Goal: Task Accomplishment & Management: Manage account settings

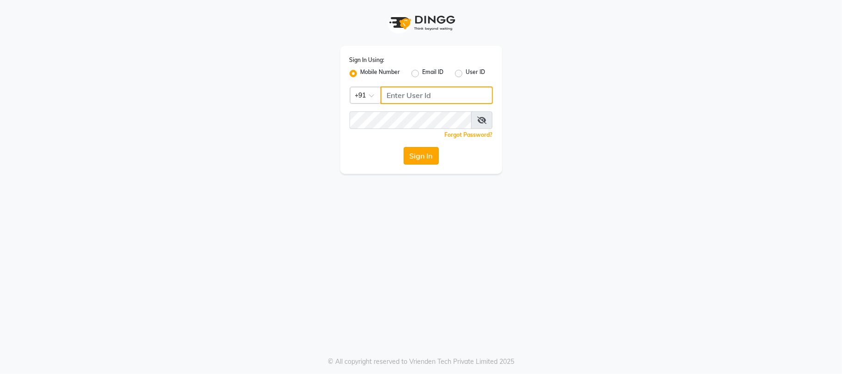
type input "9025339061"
click at [428, 161] on button "Sign In" at bounding box center [421, 156] width 35 height 18
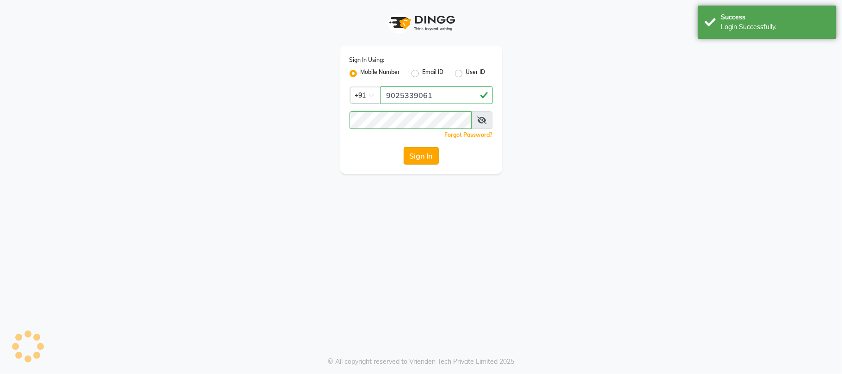
select select "service"
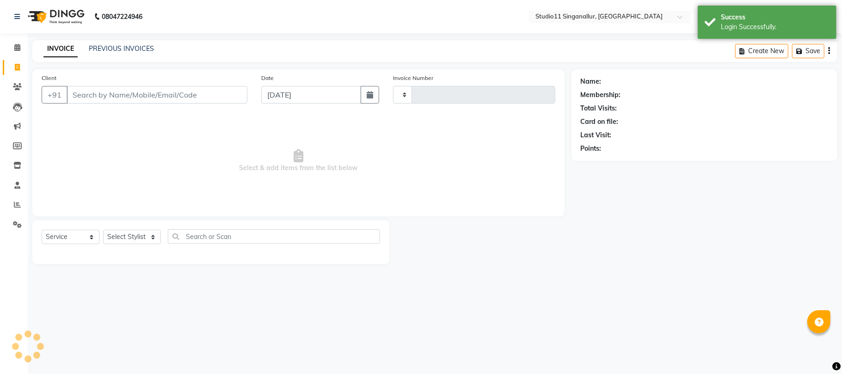
type input "4047"
select select "en"
select select "6616"
click at [20, 208] on icon at bounding box center [17, 204] width 7 height 7
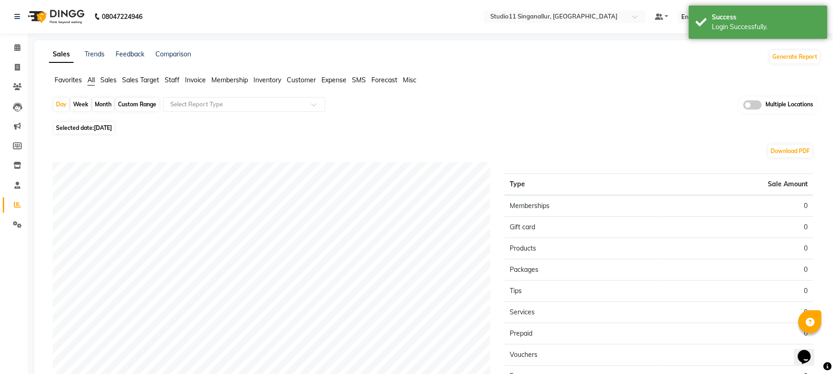
click at [167, 80] on span "Staff" at bounding box center [172, 80] width 15 height 8
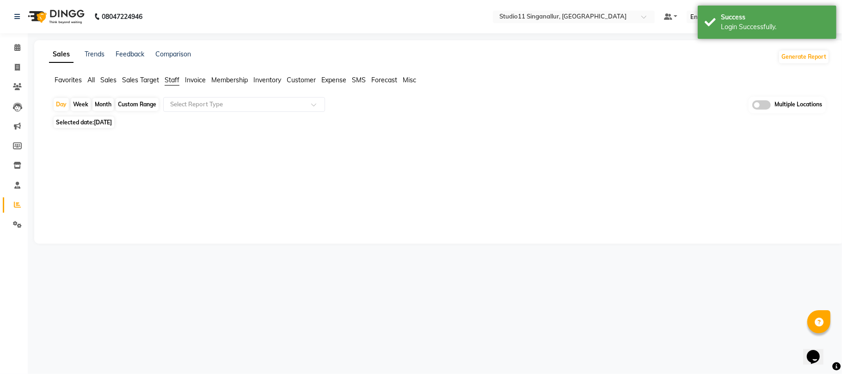
click at [104, 105] on div "Month" at bounding box center [102, 104] width 21 height 13
select select "9"
select select "2025"
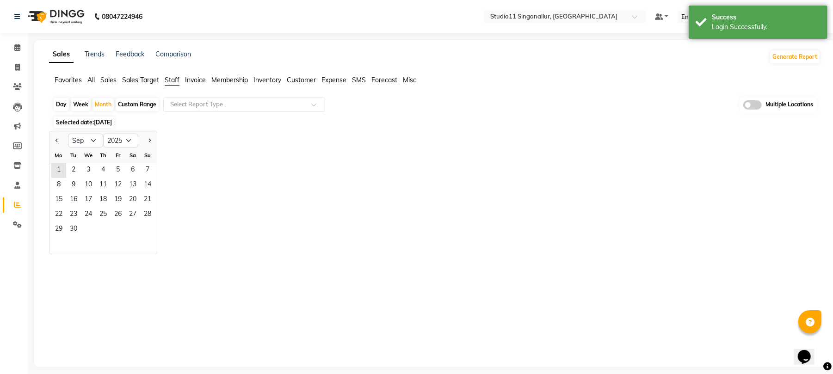
click at [62, 142] on div at bounding box center [58, 140] width 18 height 15
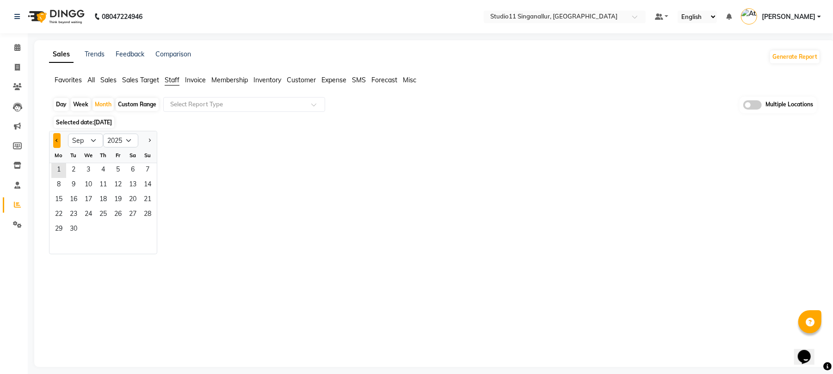
click at [58, 142] on button "Previous month" at bounding box center [56, 140] width 7 height 15
select select "8"
click at [124, 173] on span "1" at bounding box center [118, 170] width 15 height 15
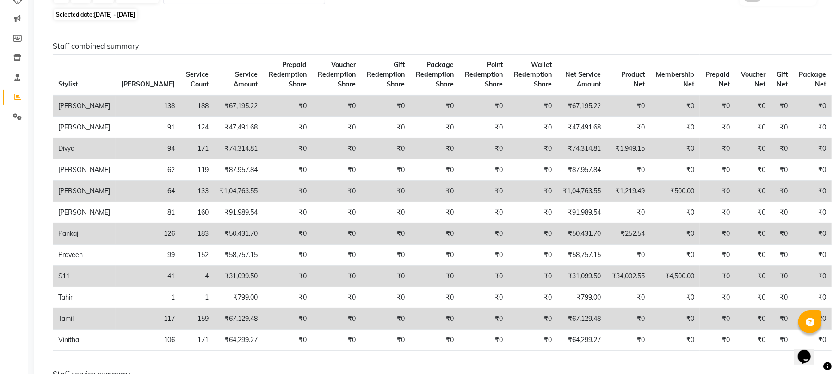
scroll to position [62, 0]
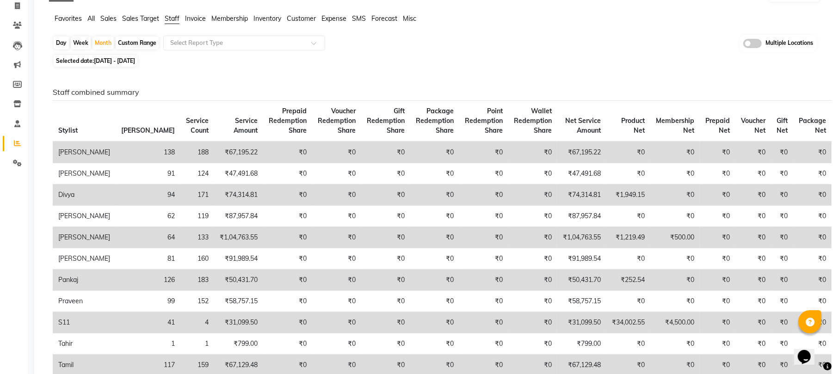
click at [64, 41] on div "Day" at bounding box center [61, 43] width 15 height 13
select select "8"
select select "2025"
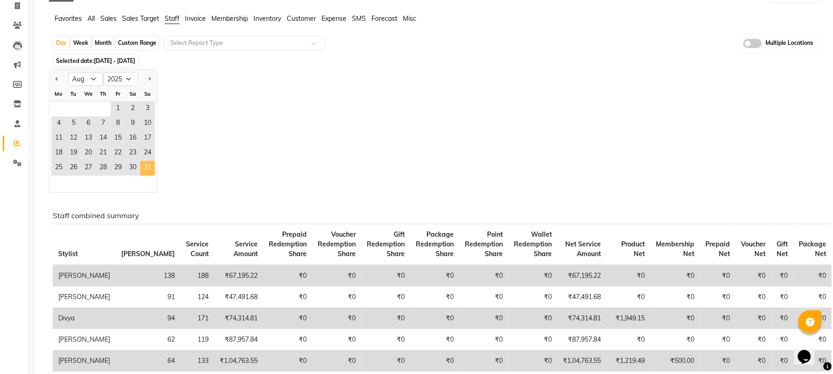
click at [150, 164] on span "31" at bounding box center [147, 168] width 15 height 15
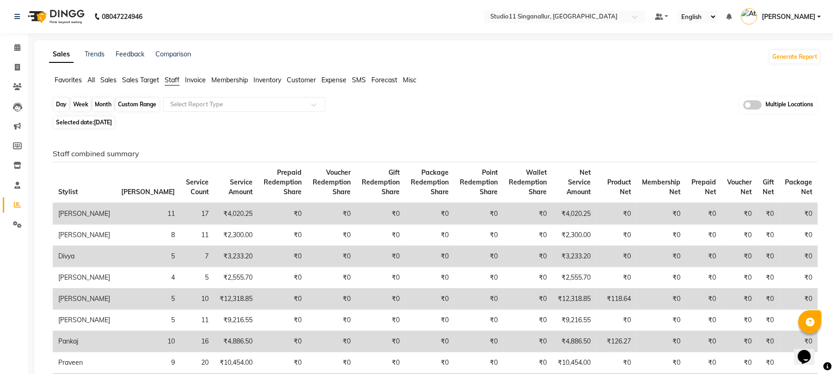
click at [61, 104] on div "Day" at bounding box center [61, 104] width 15 height 13
select select "8"
select select "2025"
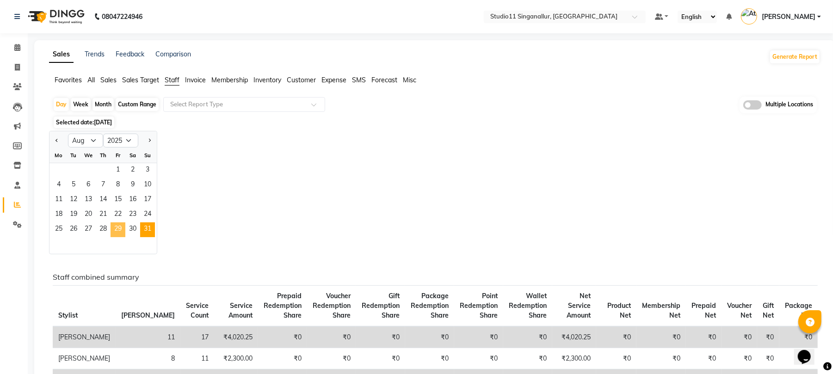
click at [116, 234] on span "29" at bounding box center [118, 229] width 15 height 15
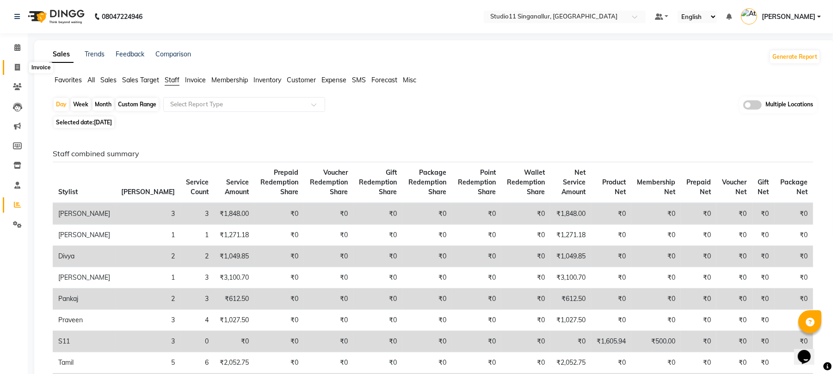
click at [15, 68] on icon at bounding box center [17, 67] width 5 height 7
select select "service"
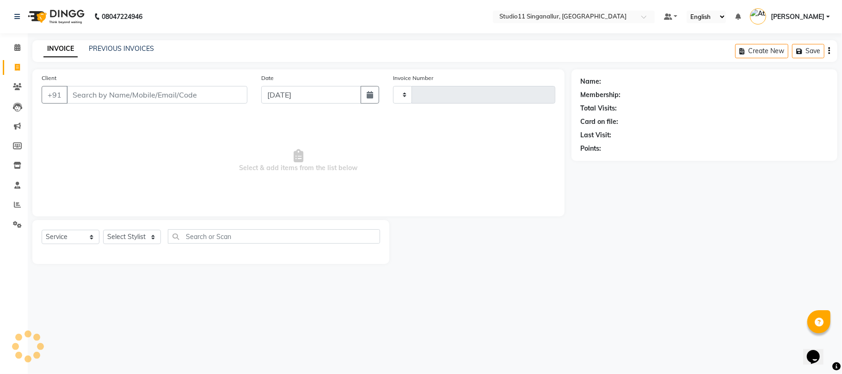
type input "4047"
select select "6616"
click at [17, 204] on icon at bounding box center [17, 204] width 7 height 7
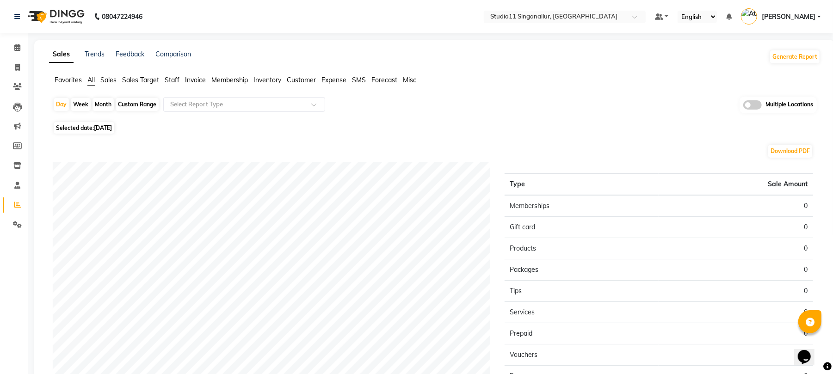
click at [97, 106] on div "Month" at bounding box center [102, 104] width 21 height 13
select select "9"
select select "2025"
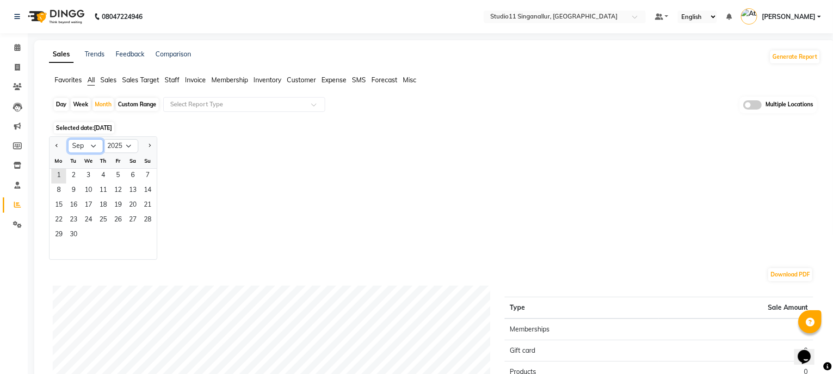
click at [88, 145] on select "Jan Feb Mar Apr May Jun Jul Aug Sep Oct Nov Dec" at bounding box center [85, 146] width 35 height 14
click at [68, 139] on select "Jan Feb Mar Apr May Jun Jul Aug Sep Oct Nov Dec" at bounding box center [85, 146] width 35 height 14
click at [62, 179] on span "1" at bounding box center [58, 176] width 15 height 15
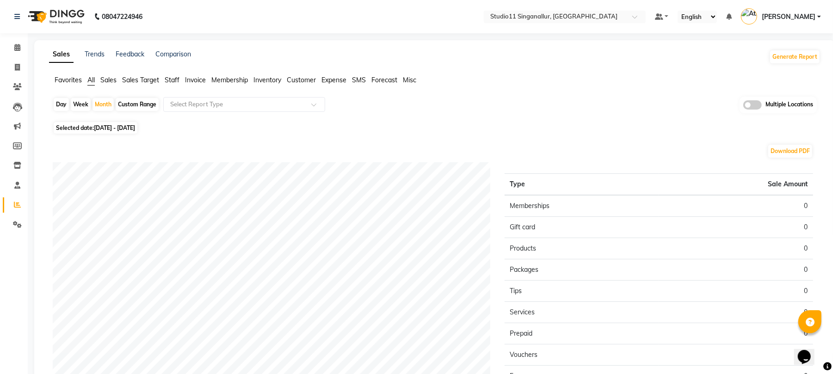
click at [170, 82] on span "Staff" at bounding box center [172, 80] width 15 height 8
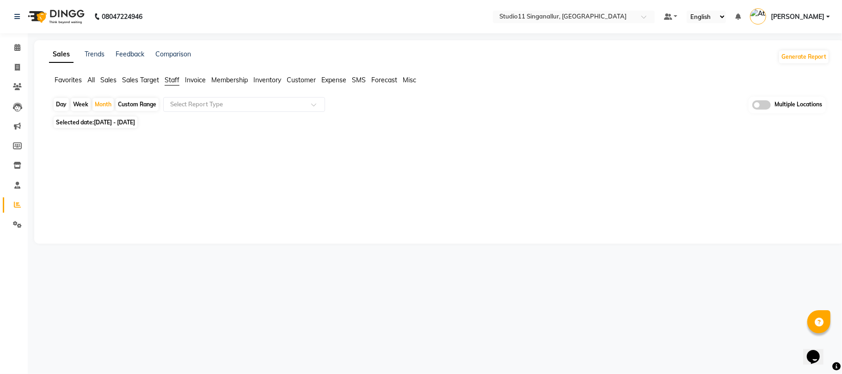
click at [170, 82] on span "Staff" at bounding box center [172, 80] width 15 height 8
click at [106, 105] on div "Month" at bounding box center [102, 104] width 21 height 13
select select "9"
select select "2025"
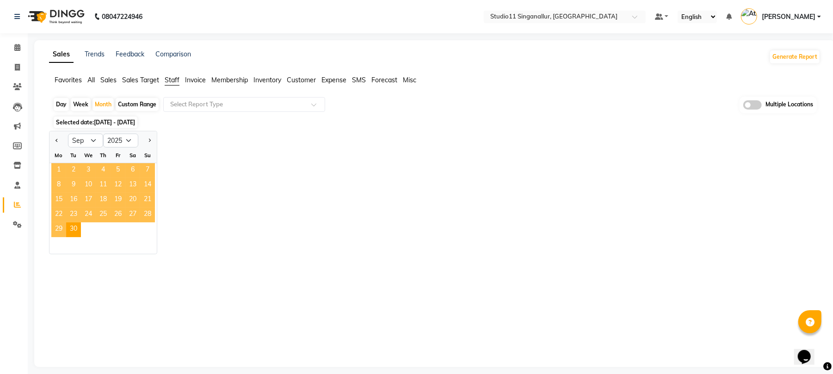
click at [56, 166] on span "1" at bounding box center [58, 170] width 15 height 15
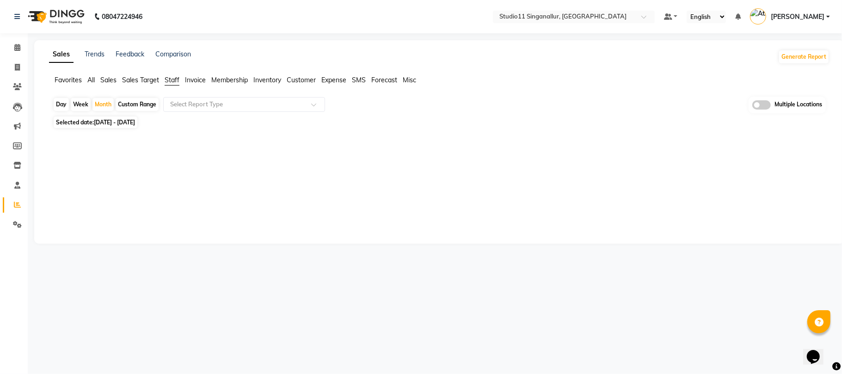
click at [64, 103] on div "Day" at bounding box center [61, 104] width 15 height 13
select select "9"
select select "2025"
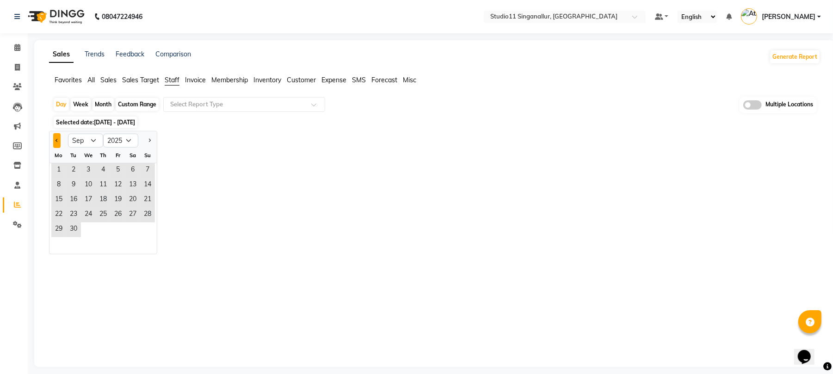
click at [55, 141] on button "Previous month" at bounding box center [56, 140] width 7 height 15
select select "8"
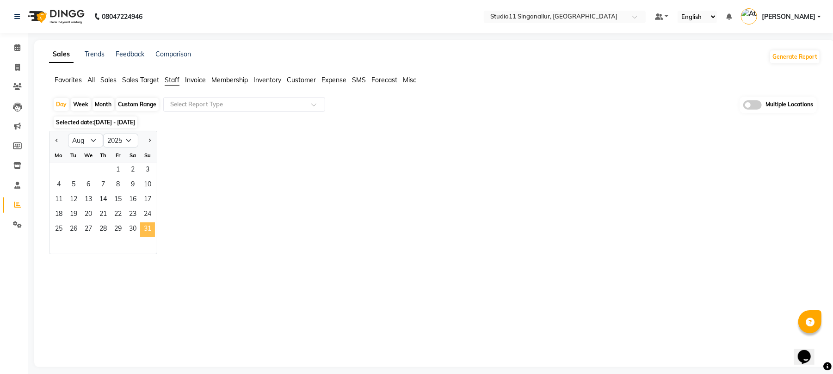
click at [147, 227] on span "31" at bounding box center [147, 229] width 15 height 15
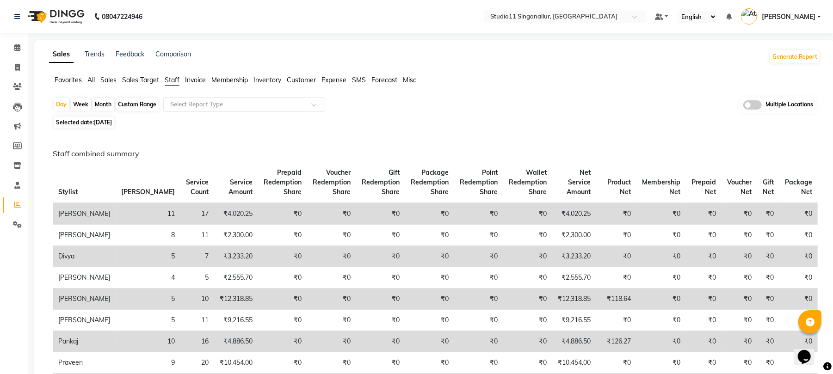
click at [174, 80] on span "Staff" at bounding box center [172, 80] width 15 height 8
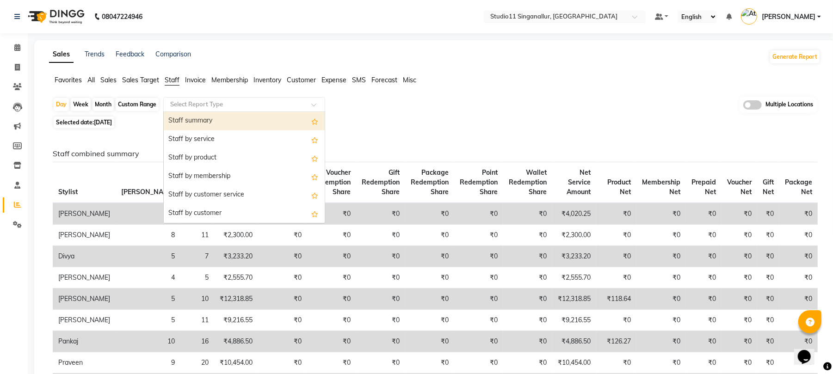
click at [200, 100] on input "text" at bounding box center [234, 104] width 133 height 9
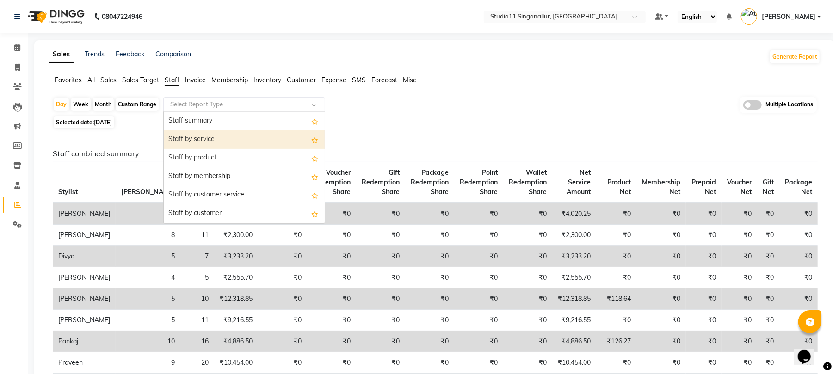
click at [186, 135] on div "Staff by service" at bounding box center [244, 139] width 161 height 18
select select "full_report"
select select "pdf"
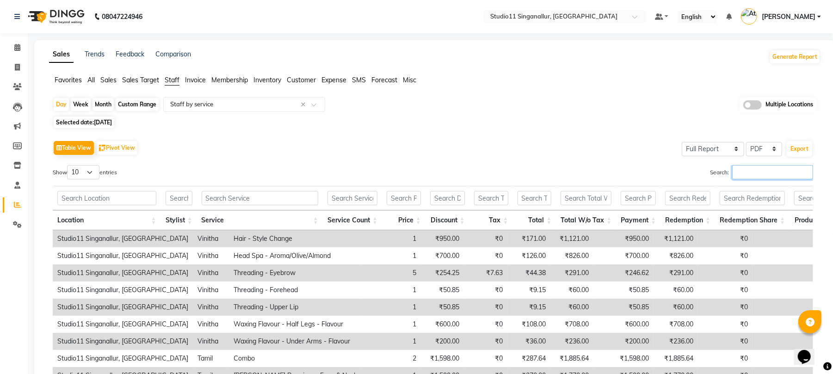
click at [738, 176] on input "Search:" at bounding box center [772, 172] width 81 height 14
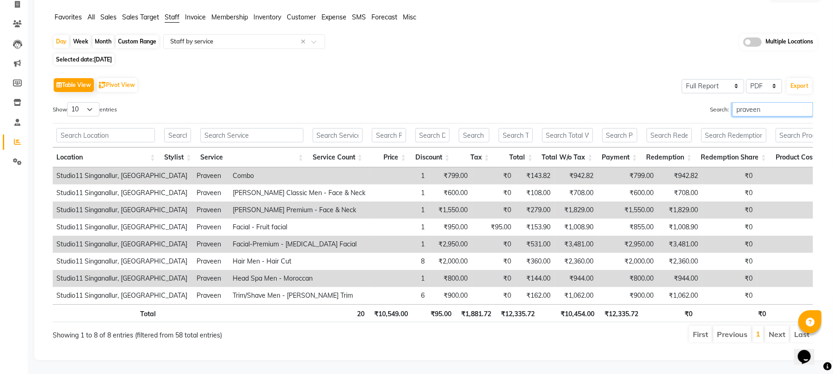
scroll to position [0, 15]
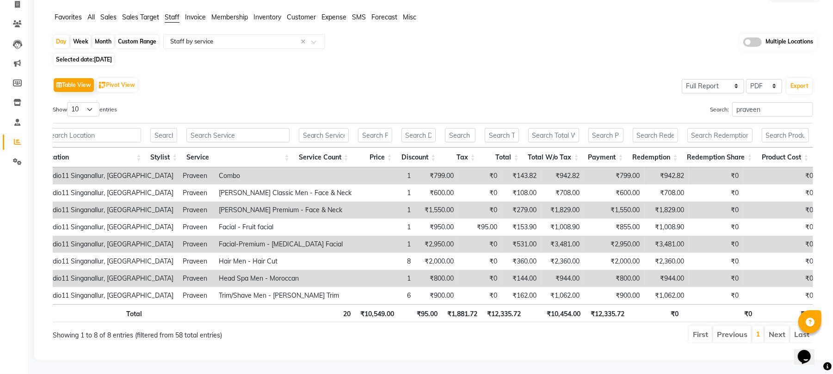
click at [775, 326] on li "Next" at bounding box center [777, 334] width 24 height 17
click at [766, 102] on input "praveen" at bounding box center [772, 109] width 81 height 14
type input "p"
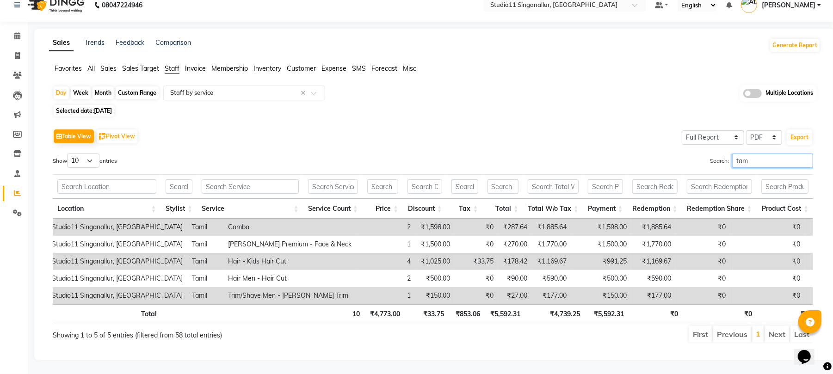
scroll to position [0, 0]
click at [779, 326] on li "Next" at bounding box center [777, 334] width 24 height 17
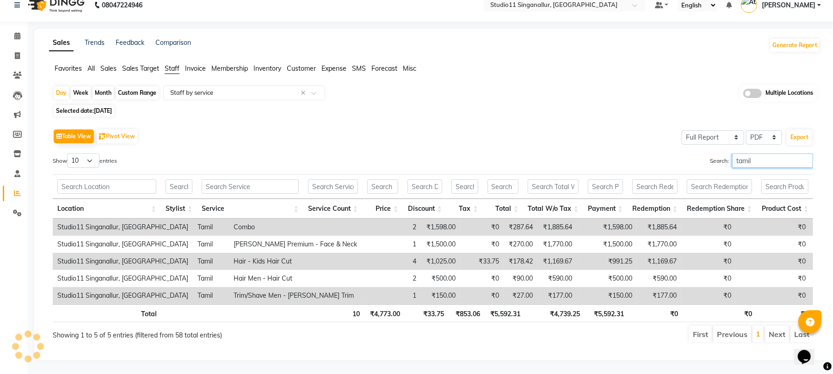
click at [752, 154] on input "tamil" at bounding box center [772, 161] width 81 height 14
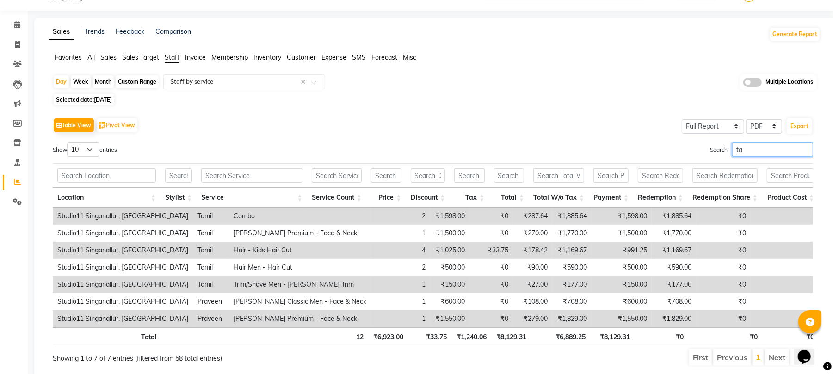
type input "t"
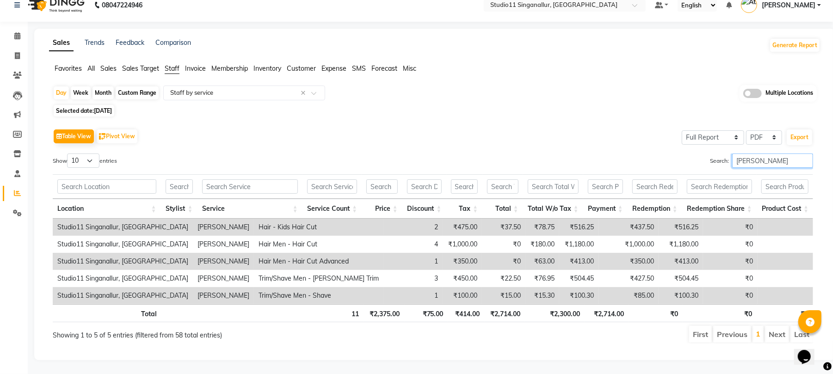
click at [756, 154] on input "dani" at bounding box center [772, 161] width 81 height 14
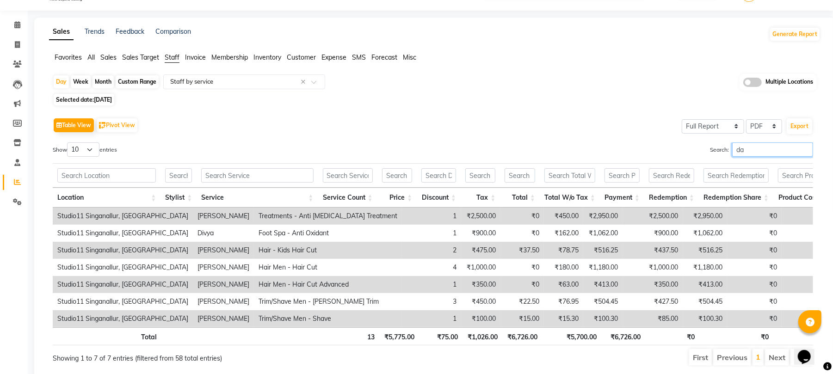
type input "d"
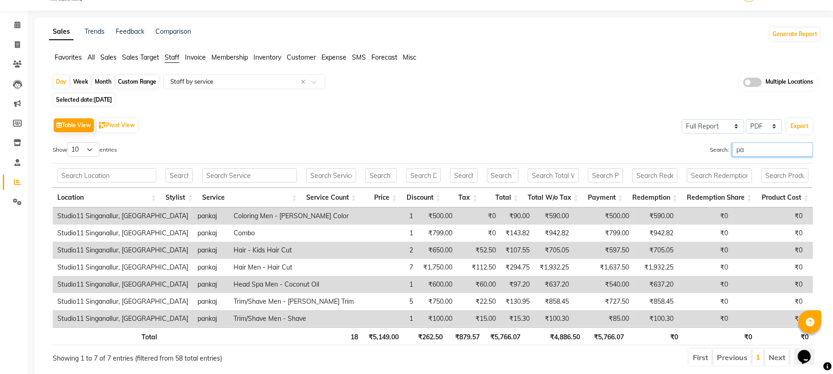
type input "p"
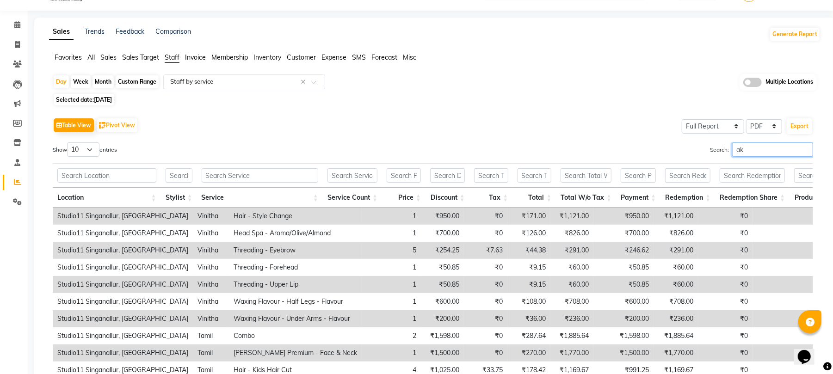
scroll to position [6, 0]
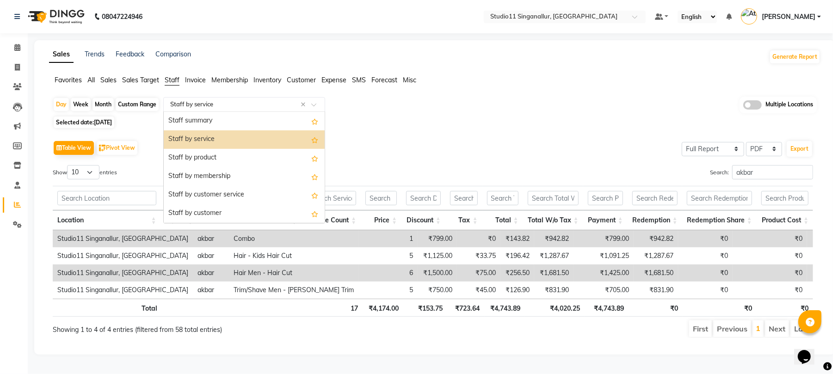
click at [231, 100] on input "text" at bounding box center [234, 104] width 133 height 9
click at [766, 167] on input "akbar" at bounding box center [772, 172] width 81 height 14
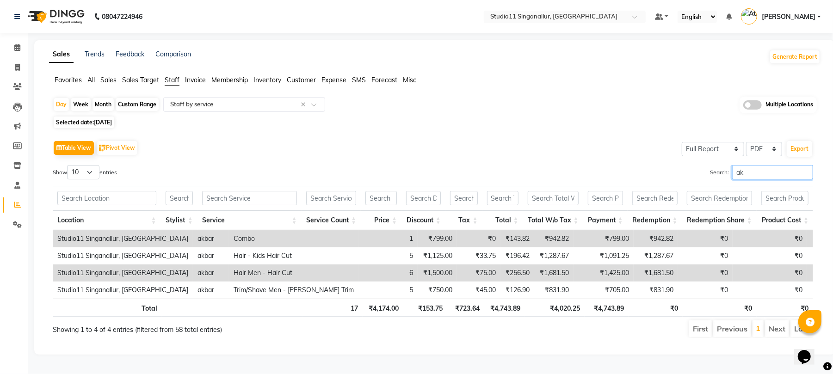
type input "a"
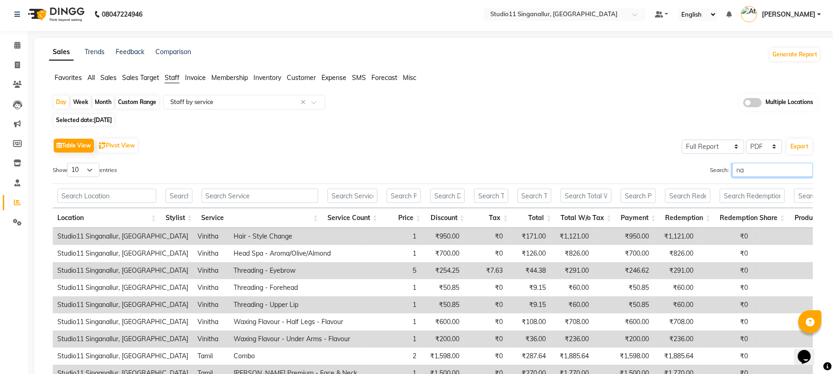
scroll to position [0, 0]
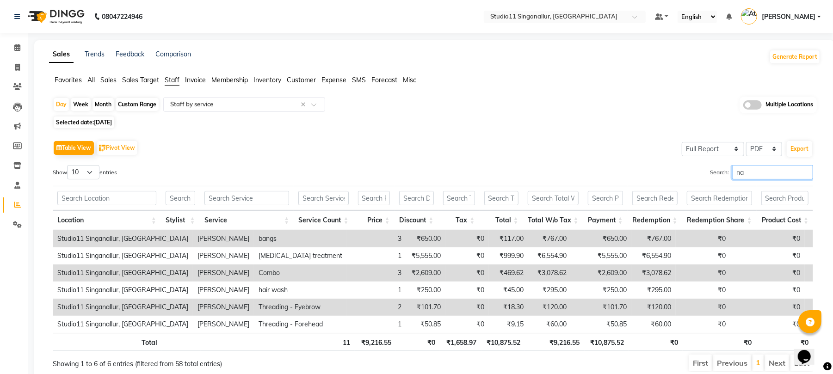
type input "n"
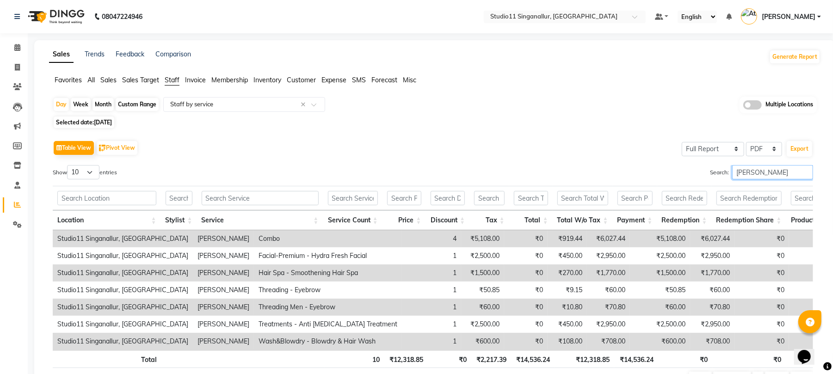
scroll to position [67, 0]
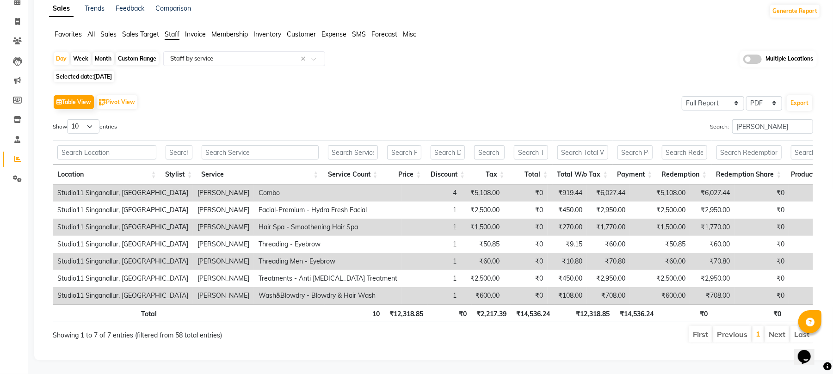
click at [780, 326] on li "Next" at bounding box center [777, 334] width 24 height 17
click at [768, 119] on input "krithika" at bounding box center [772, 126] width 81 height 14
type input "k"
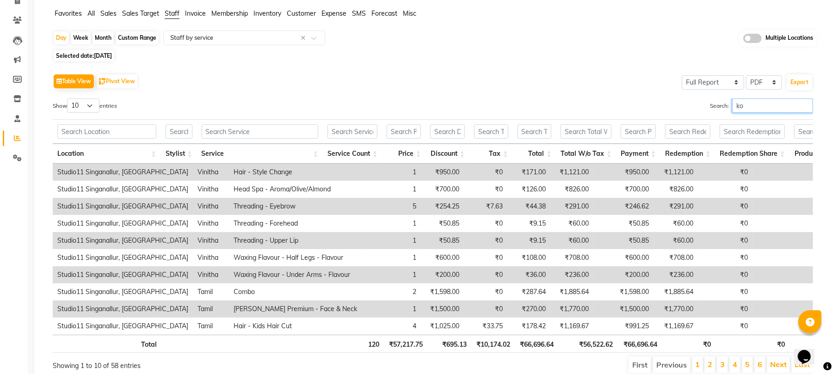
scroll to position [0, 0]
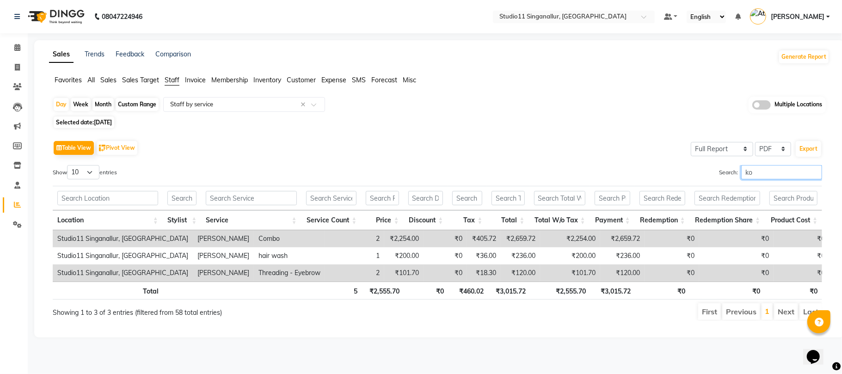
type input "k"
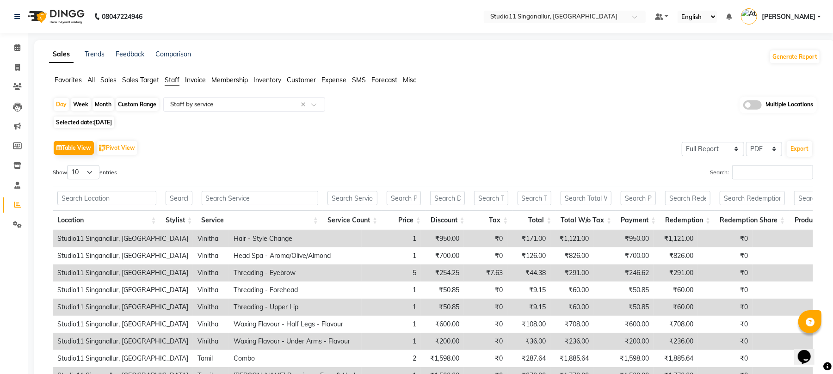
click at [102, 102] on div "Month" at bounding box center [102, 104] width 21 height 13
select select "8"
select select "2025"
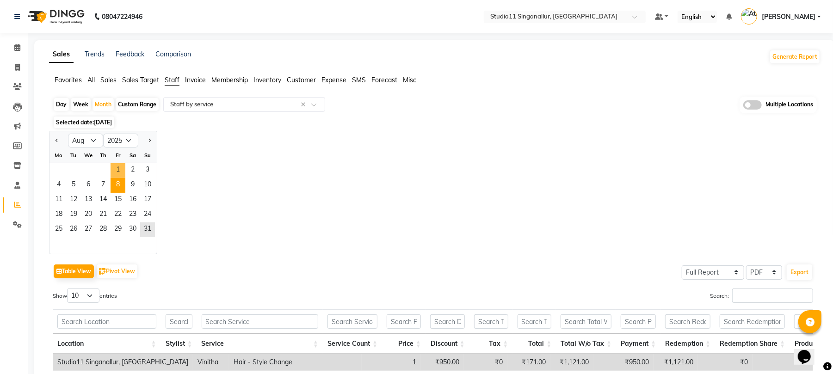
drag, startPoint x: 114, startPoint y: 164, endPoint x: 119, endPoint y: 179, distance: 15.6
click at [115, 164] on span "1" at bounding box center [118, 170] width 15 height 15
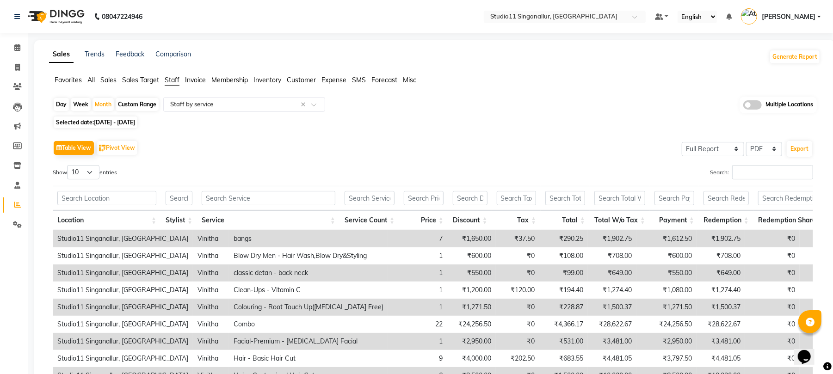
click at [107, 80] on span "Sales" at bounding box center [108, 80] width 16 height 8
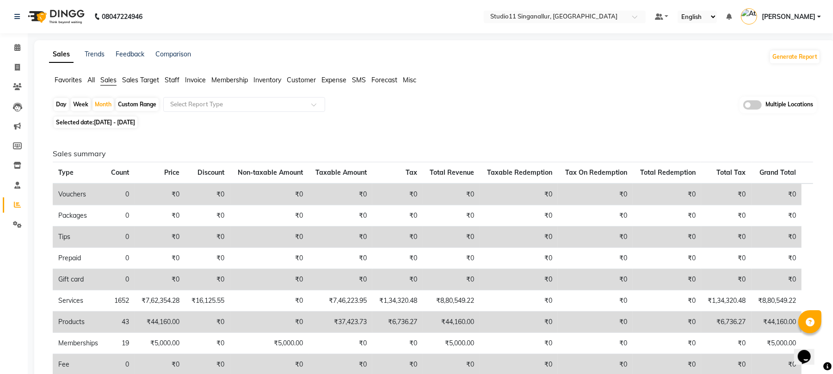
click at [89, 81] on span "All" at bounding box center [90, 80] width 7 height 8
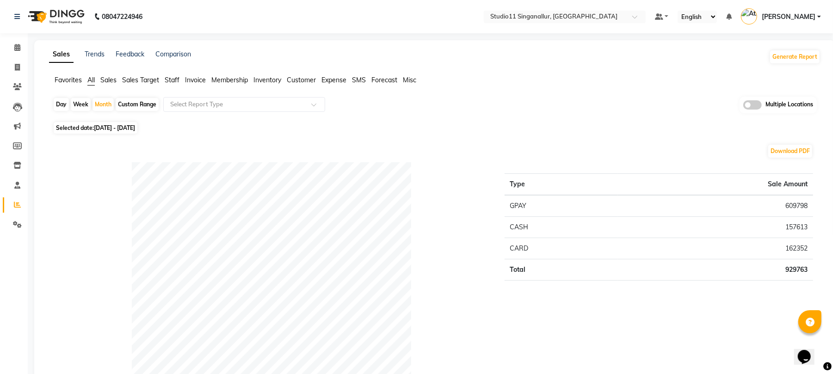
click at [173, 81] on span "Staff" at bounding box center [172, 80] width 15 height 8
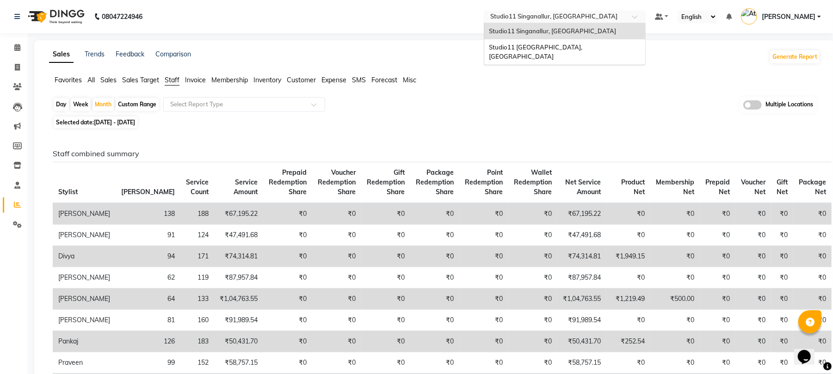
click at [571, 23] on ng-select "Select Location × Studio11 Singanallur, Singanallur Studio11 Singanallur, Singa…" at bounding box center [565, 17] width 162 height 12
click at [575, 46] on span "Studio11 Saibaba Colony, Tamil Nadu" at bounding box center [536, 51] width 95 height 17
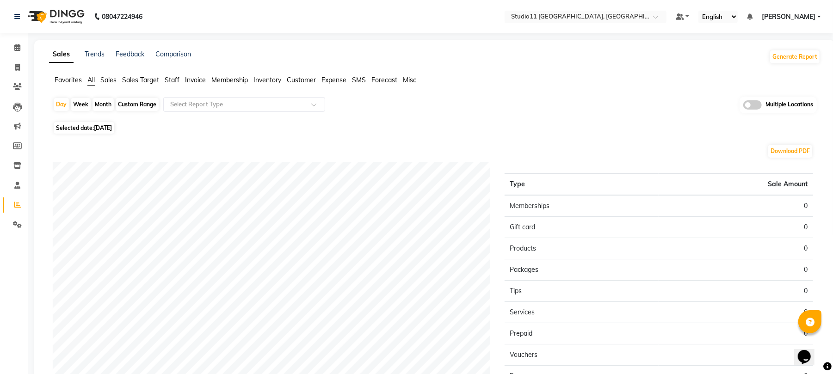
click at [109, 104] on div "Month" at bounding box center [102, 104] width 21 height 13
select select "9"
select select "2025"
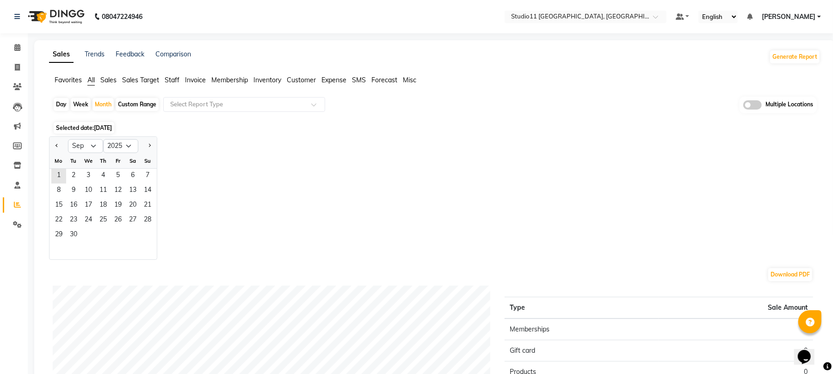
drag, startPoint x: 56, startPoint y: 147, endPoint x: 59, endPoint y: 154, distance: 8.5
click at [56, 147] on button "Previous month" at bounding box center [56, 146] width 7 height 15
select select "8"
click at [114, 167] on div "Fr" at bounding box center [118, 161] width 15 height 15
click at [116, 172] on span "1" at bounding box center [118, 176] width 15 height 15
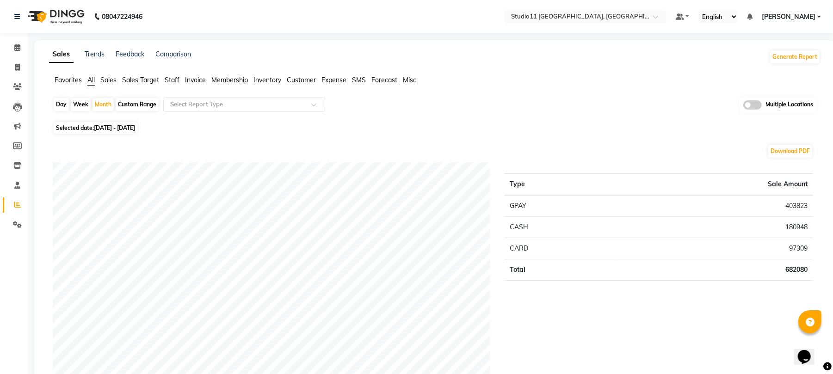
click at [175, 79] on span "Staff" at bounding box center [172, 80] width 15 height 8
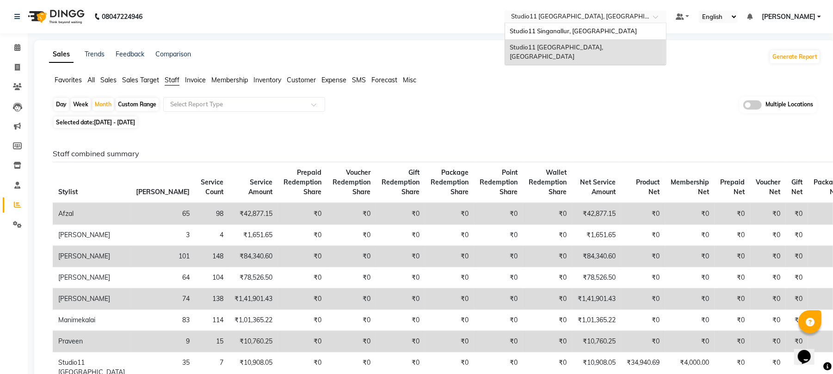
click at [581, 21] on input "text" at bounding box center [576, 17] width 134 height 9
click at [585, 31] on span "Studio11 Singanallur, [GEOGRAPHIC_DATA]" at bounding box center [573, 30] width 127 height 7
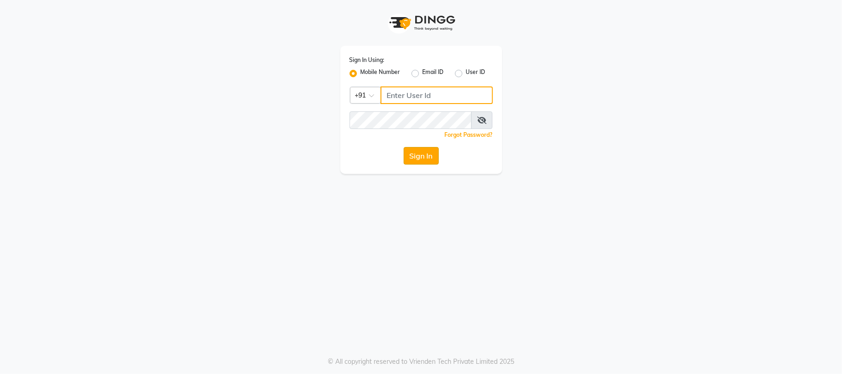
type input "9025339061"
click at [427, 152] on button "Sign In" at bounding box center [421, 156] width 35 height 18
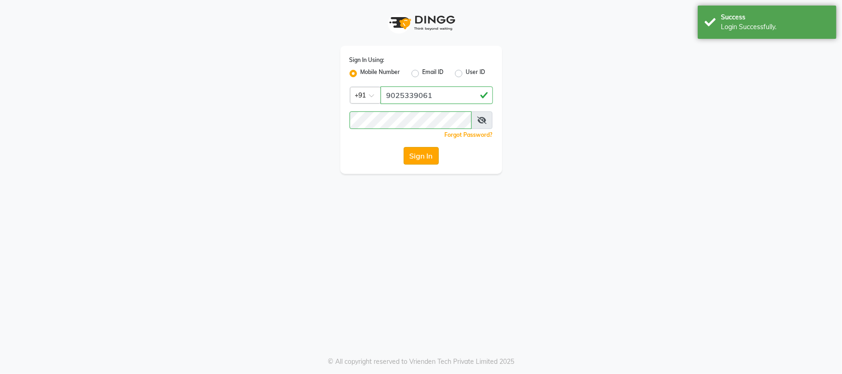
click at [420, 154] on button "Sign In" at bounding box center [421, 156] width 35 height 18
select select "6616"
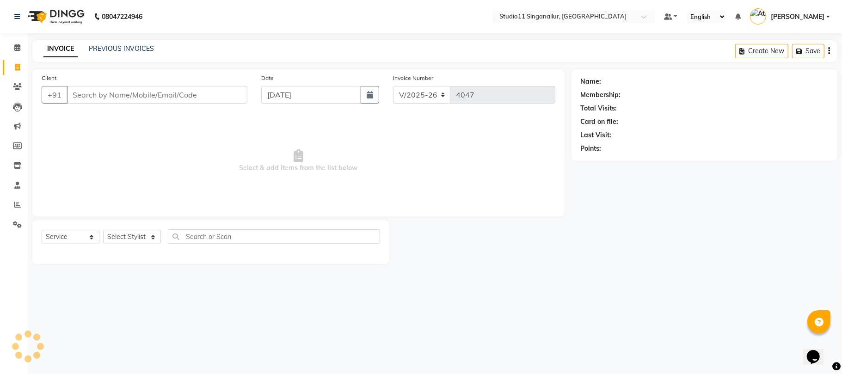
click at [326, 116] on span "Select & add items from the list below" at bounding box center [299, 161] width 514 height 92
click at [132, 222] on div "Select Service Product Membership Package Voucher Prepaid Gift Card Select Styl…" at bounding box center [210, 242] width 357 height 44
click at [59, 232] on select "Select Service Product Membership Package Voucher Prepaid Gift Card" at bounding box center [71, 237] width 58 height 14
select select "product"
click at [42, 230] on select "Select Service Product Membership Package Voucher Prepaid Gift Card" at bounding box center [71, 237] width 58 height 14
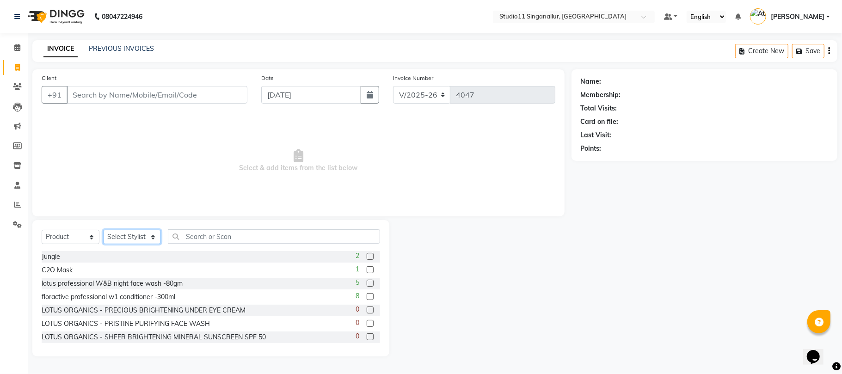
click at [124, 235] on select "Select Stylist akbar Athira daniel Divya Haritha kowsalya krithika narmatha pan…" at bounding box center [132, 237] width 58 height 14
select select "51824"
click at [103, 230] on select "Select Stylist akbar Athira daniel Divya Haritha kowsalya krithika narmatha pan…" at bounding box center [132, 237] width 58 height 14
click at [200, 237] on input "text" at bounding box center [274, 236] width 212 height 14
click at [367, 256] on label at bounding box center [370, 256] width 7 height 7
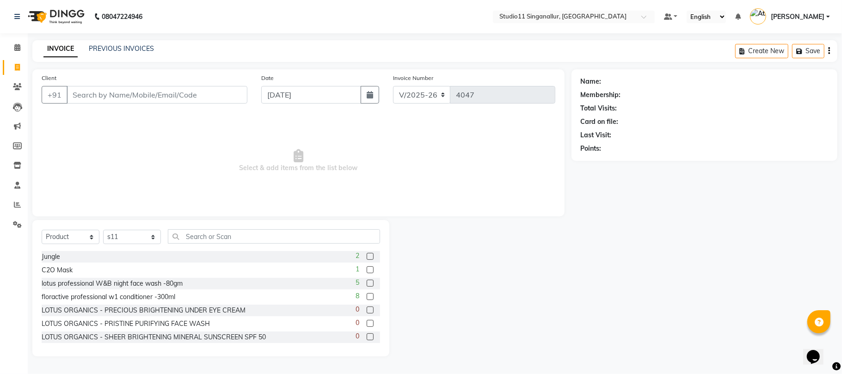
click at [367, 256] on input "checkbox" at bounding box center [370, 257] width 6 height 6
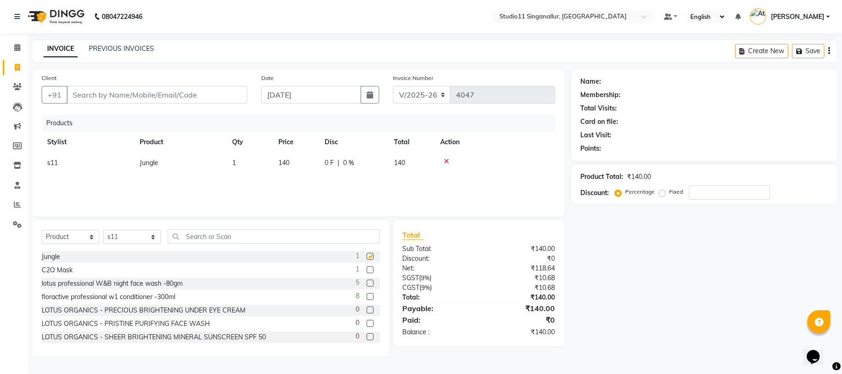
checkbox input "false"
click at [133, 95] on input "Client" at bounding box center [157, 95] width 181 height 18
type input "8"
type input "0"
type input "8807679731"
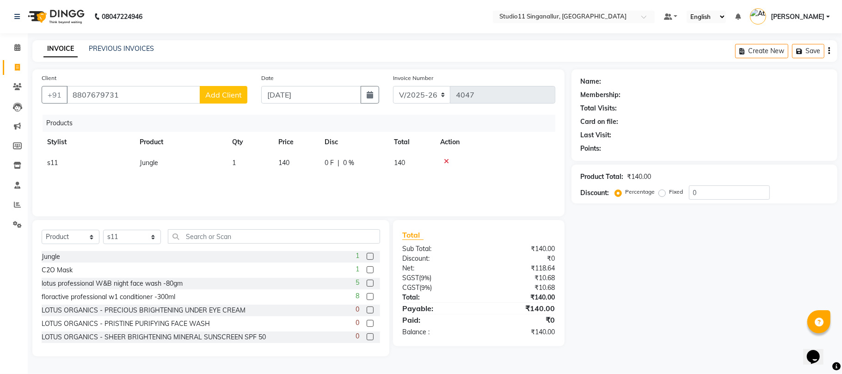
click at [228, 90] on span "Add Client" at bounding box center [223, 94] width 37 height 9
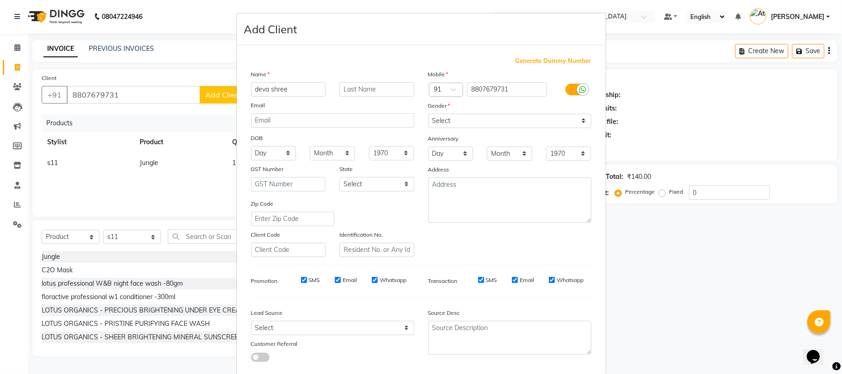
type input "deva shree"
click at [531, 126] on select "Select Male Female Other Prefer Not To Say" at bounding box center [509, 121] width 163 height 14
select select "female"
click at [428, 114] on select "Select Male Female Other Prefer Not To Say" at bounding box center [509, 121] width 163 height 14
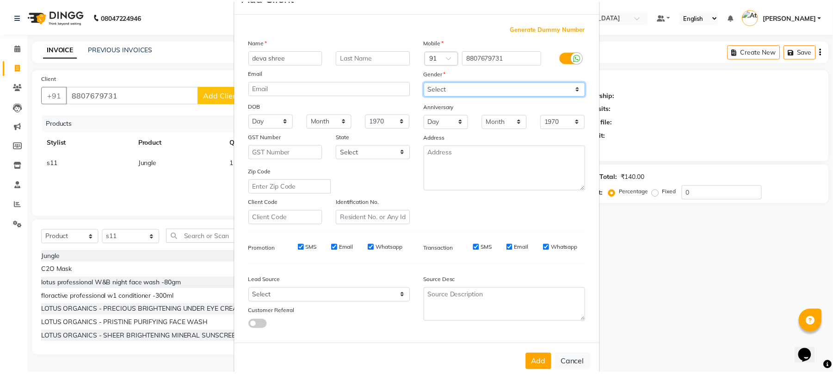
scroll to position [50, 0]
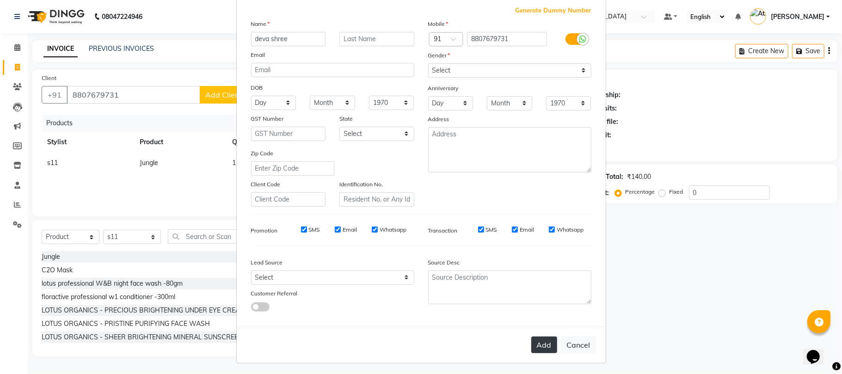
click at [546, 343] on button "Add" at bounding box center [544, 345] width 26 height 17
select select
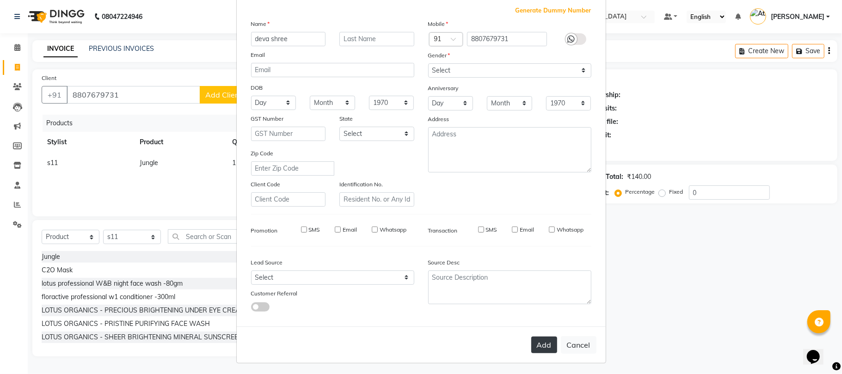
select select
checkbox input "false"
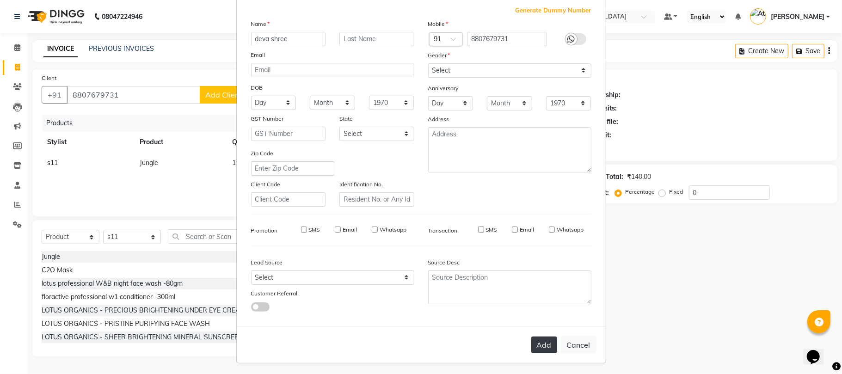
checkbox input "false"
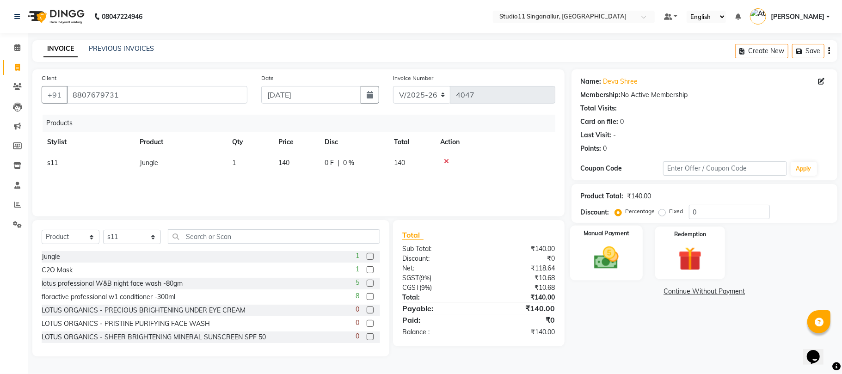
click at [602, 265] on img at bounding box center [606, 258] width 40 height 29
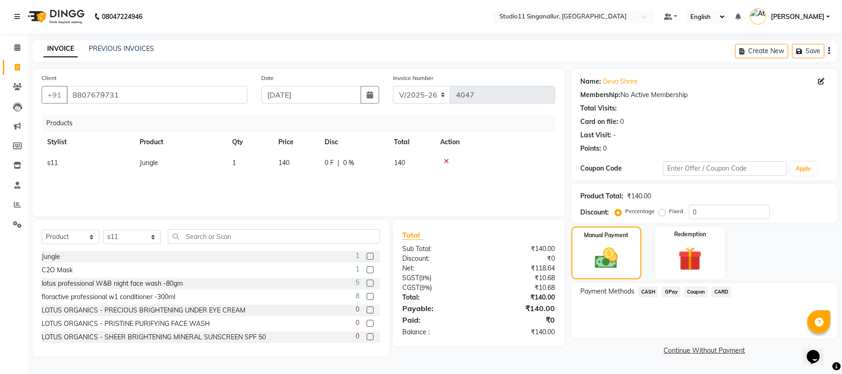
click at [672, 289] on span "GPay" at bounding box center [671, 292] width 19 height 11
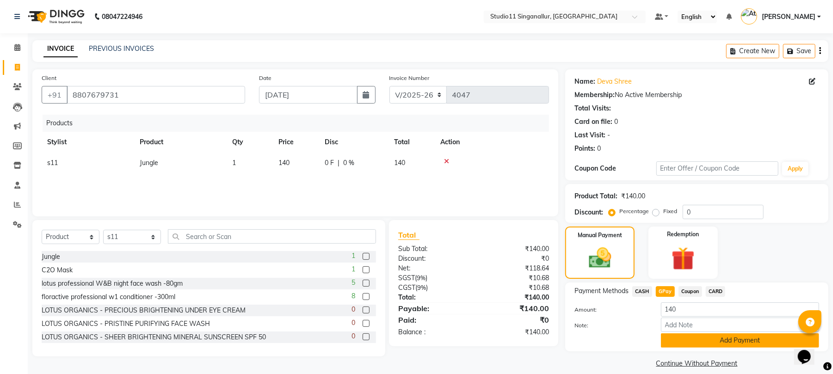
click at [694, 338] on button "Add Payment" at bounding box center [740, 340] width 158 height 14
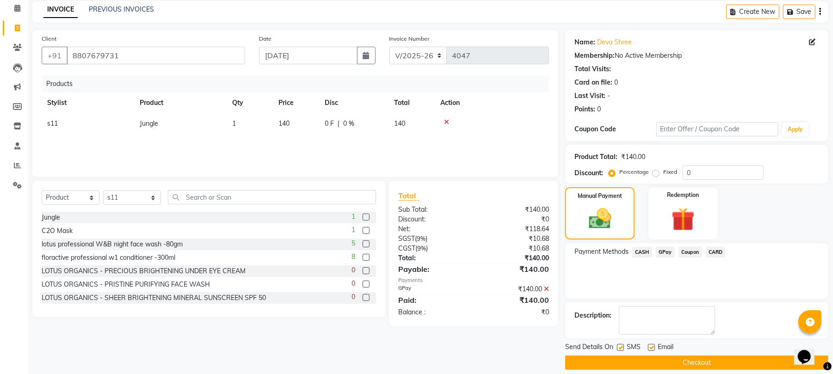
scroll to position [50, 0]
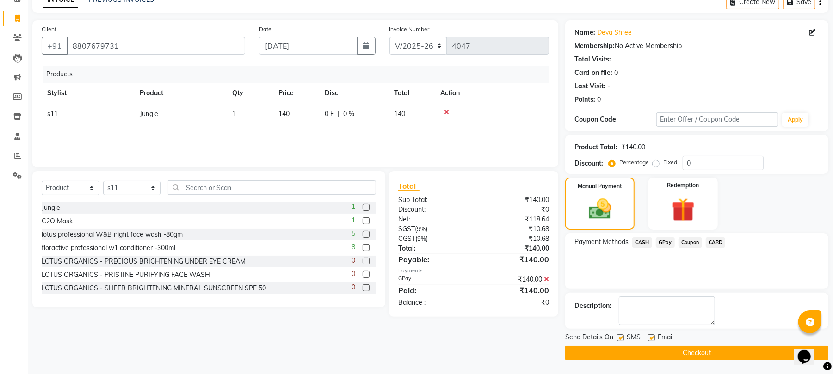
click at [622, 337] on label at bounding box center [620, 337] width 7 height 7
click at [622, 337] on input "checkbox" at bounding box center [620, 338] width 6 height 6
checkbox input "false"
click at [652, 335] on label at bounding box center [651, 337] width 7 height 7
click at [652, 335] on input "checkbox" at bounding box center [651, 338] width 6 height 6
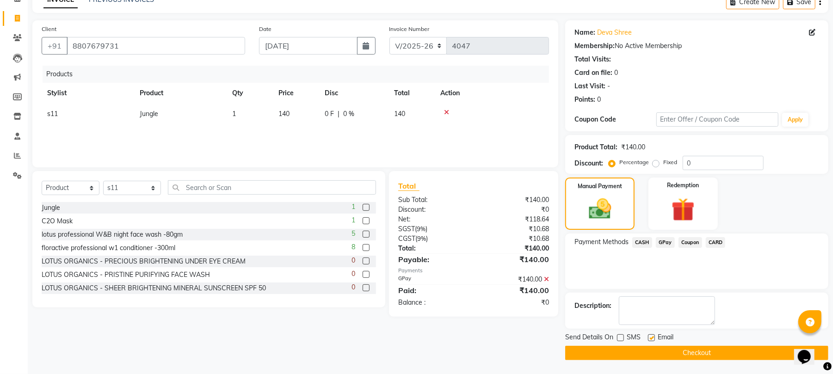
checkbox input "false"
click at [646, 350] on button "Checkout" at bounding box center [696, 353] width 263 height 14
click at [658, 348] on button "Checkout" at bounding box center [696, 353] width 263 height 14
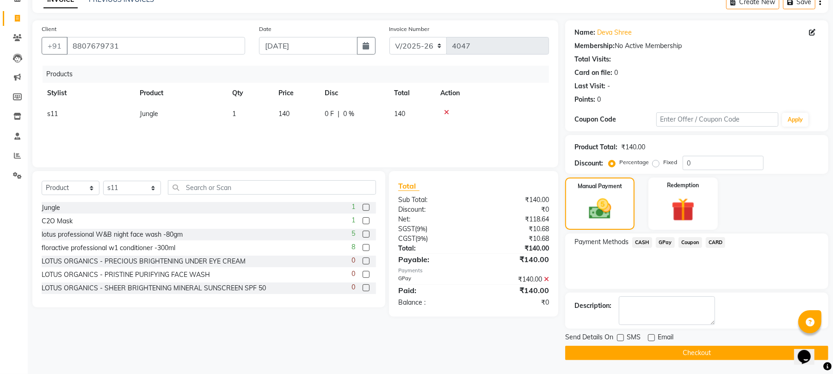
click at [658, 348] on button "Checkout" at bounding box center [696, 353] width 263 height 14
click at [659, 350] on button "Checkout" at bounding box center [696, 353] width 263 height 14
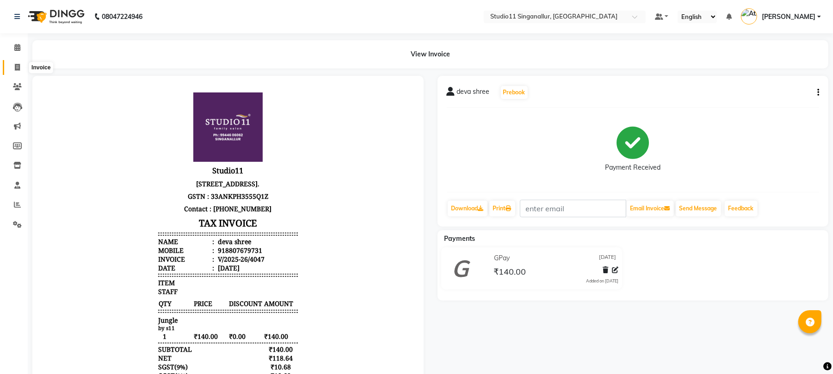
click at [20, 68] on span at bounding box center [17, 67] width 16 height 11
select select "6616"
select select "service"
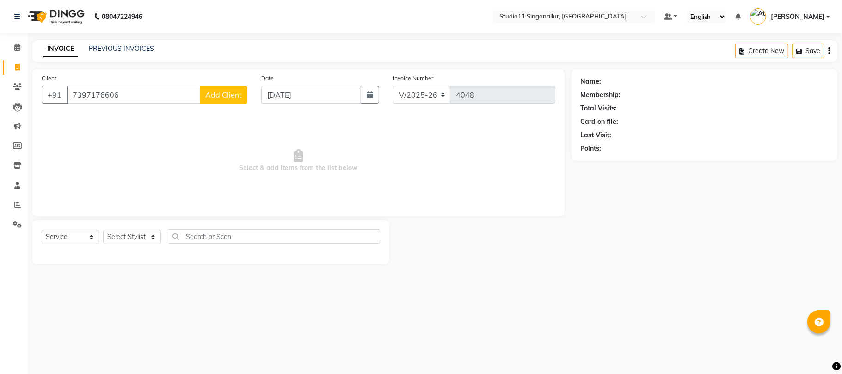
type input "7397176606"
click at [210, 100] on button "Add Client" at bounding box center [224, 95] width 48 height 18
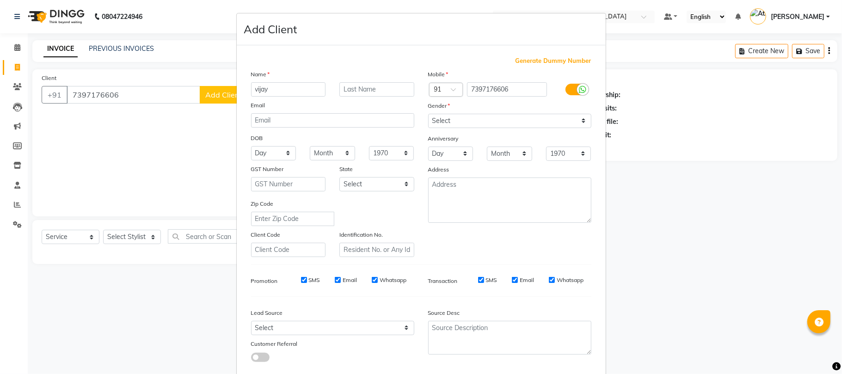
type input "vijay"
click at [478, 121] on select "Select Male Female Other Prefer Not To Say" at bounding box center [509, 121] width 163 height 14
select select "male"
click at [428, 114] on select "Select Male Female Other Prefer Not To Say" at bounding box center [509, 121] width 163 height 14
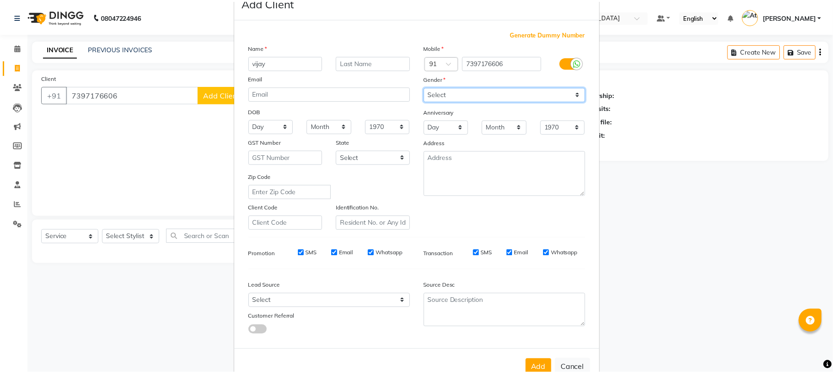
scroll to position [50, 0]
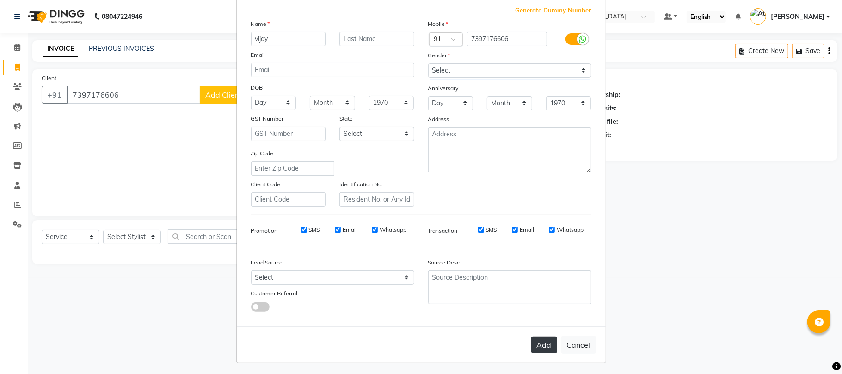
click at [538, 337] on button "Add" at bounding box center [544, 345] width 26 height 17
select select
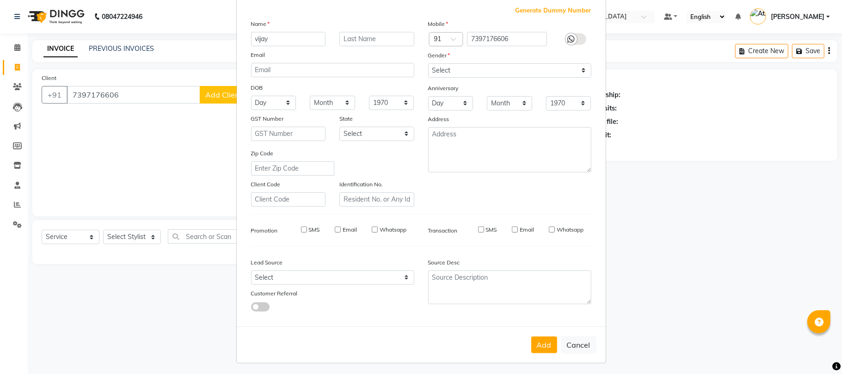
select select
checkbox input "false"
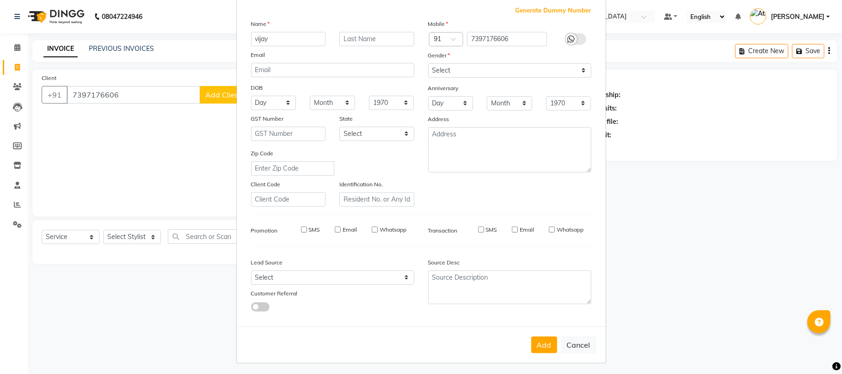
checkbox input "false"
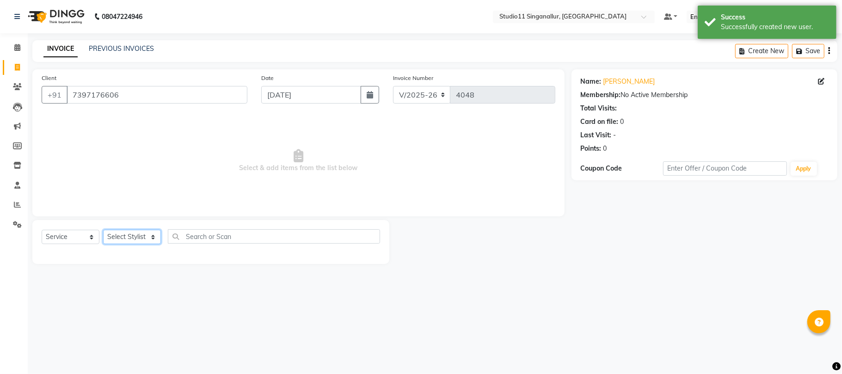
click at [143, 233] on select "Select Stylist akbar Athira daniel Divya Haritha kowsalya krithika narmatha pan…" at bounding box center [132, 237] width 58 height 14
select select "77943"
click at [103, 230] on select "Select Stylist akbar Athira daniel Divya Haritha kowsalya krithika narmatha pan…" at bounding box center [132, 237] width 58 height 14
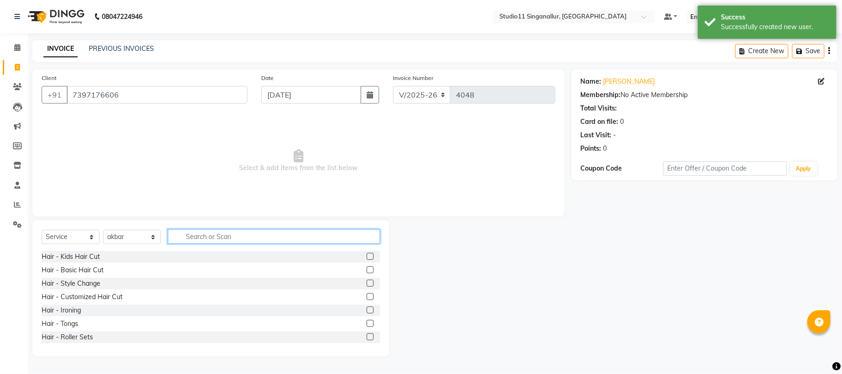
click at [193, 240] on input "text" at bounding box center [274, 236] width 212 height 14
click at [367, 258] on label at bounding box center [370, 256] width 7 height 7
click at [367, 258] on input "checkbox" at bounding box center [370, 257] width 6 height 6
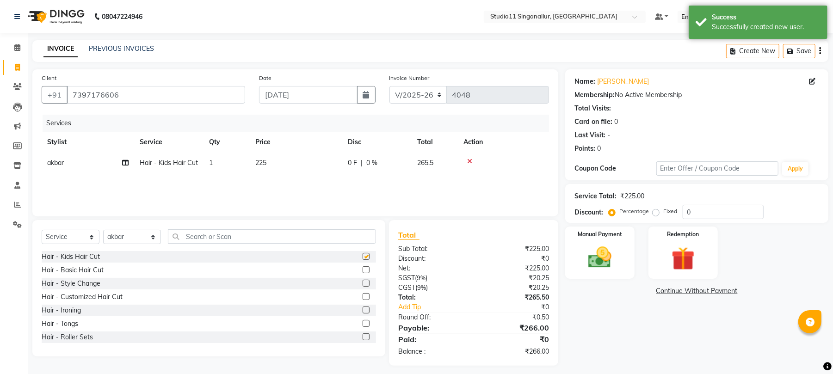
checkbox input "false"
click at [210, 235] on input "text" at bounding box center [272, 236] width 208 height 14
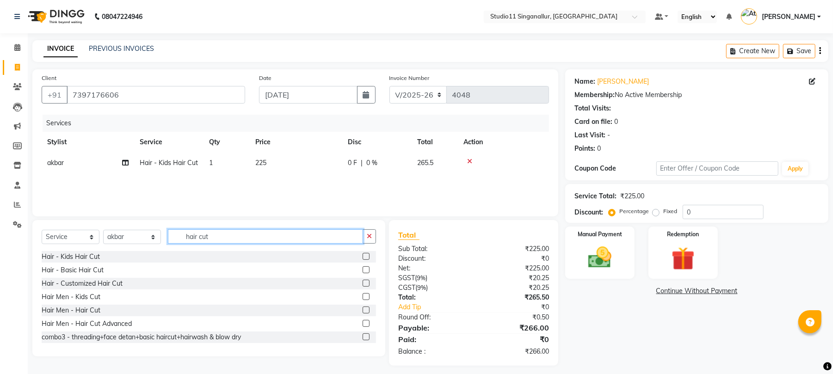
type input "hair cut"
click at [363, 311] on label at bounding box center [366, 310] width 7 height 7
click at [363, 311] on input "checkbox" at bounding box center [366, 311] width 6 height 6
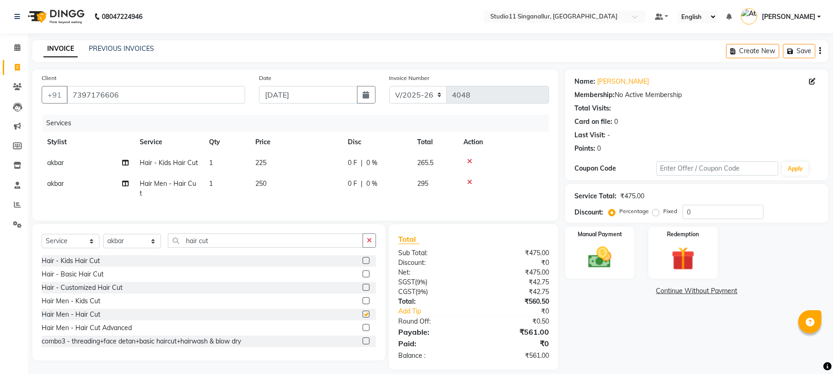
checkbox input "false"
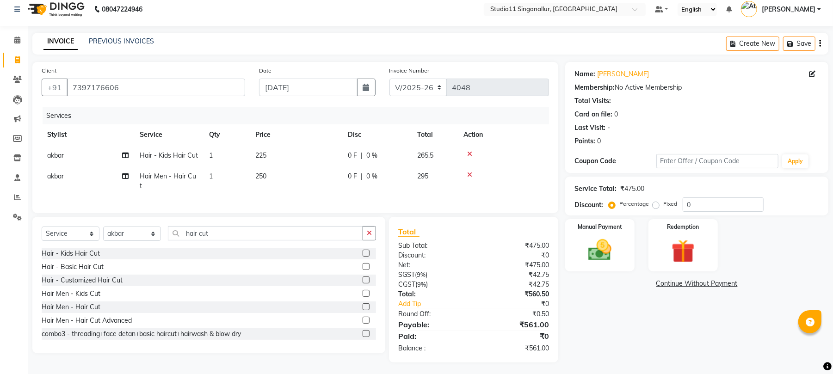
scroll to position [0, 0]
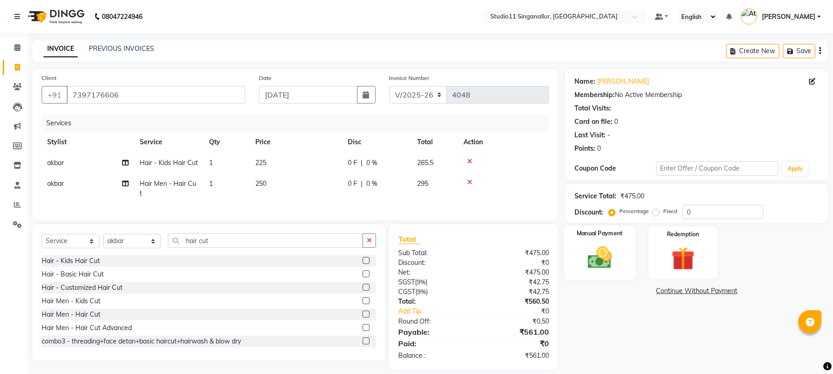
click at [596, 267] on img at bounding box center [600, 258] width 40 height 28
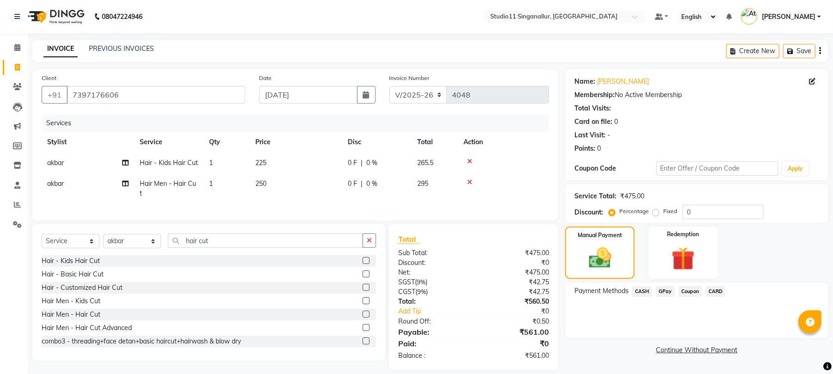
click at [668, 293] on span "GPay" at bounding box center [665, 291] width 19 height 11
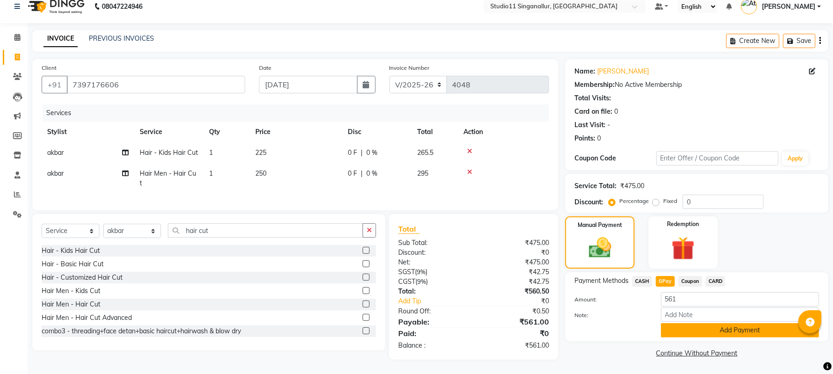
click at [663, 328] on button "Add Payment" at bounding box center [740, 330] width 158 height 14
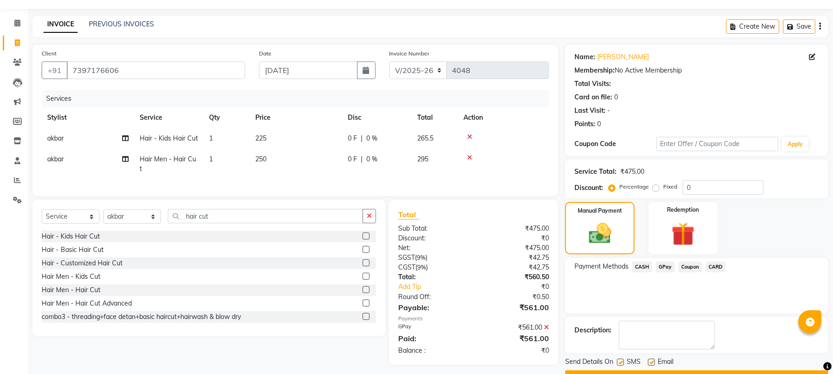
scroll to position [50, 0]
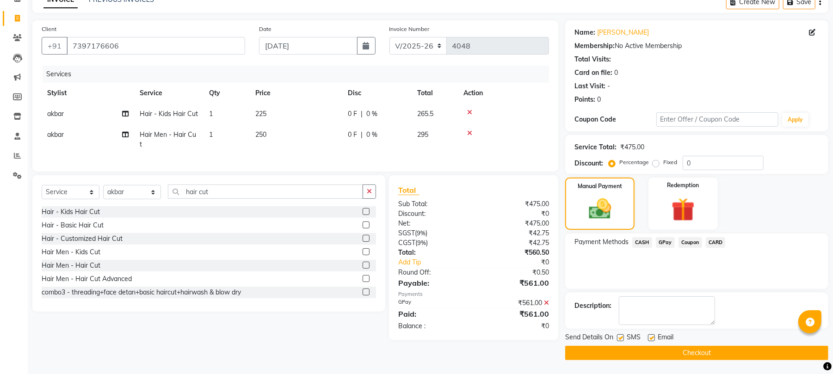
click at [621, 337] on label at bounding box center [620, 337] width 7 height 7
click at [621, 337] on input "checkbox" at bounding box center [620, 338] width 6 height 6
checkbox input "false"
click at [654, 339] on label at bounding box center [651, 337] width 7 height 7
click at [654, 339] on input "checkbox" at bounding box center [651, 338] width 6 height 6
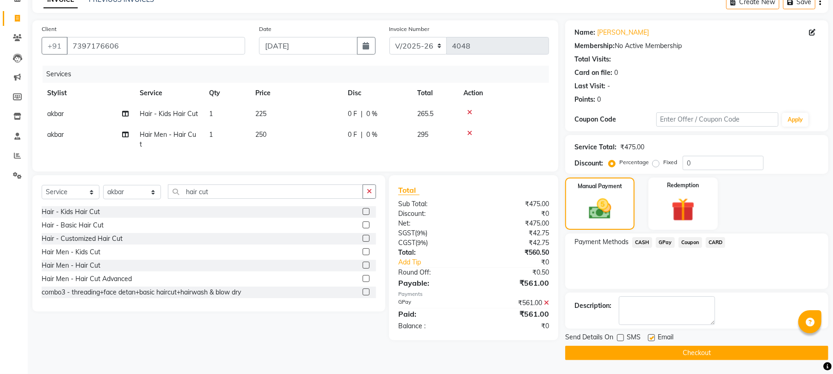
checkbox input "false"
click at [647, 351] on button "Checkout" at bounding box center [696, 353] width 263 height 14
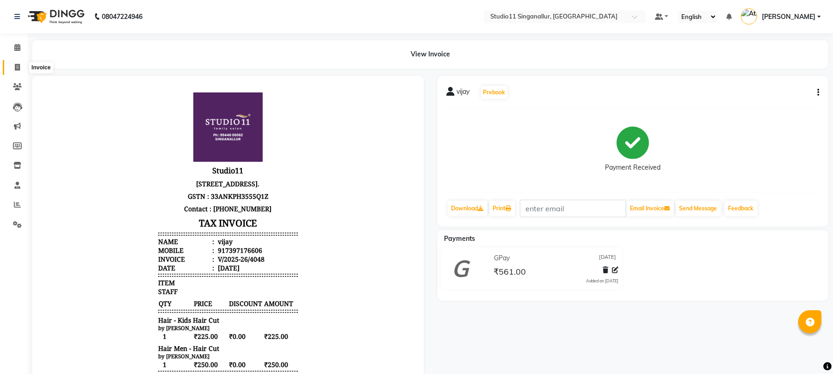
click at [19, 68] on icon at bounding box center [17, 67] width 5 height 7
select select "service"
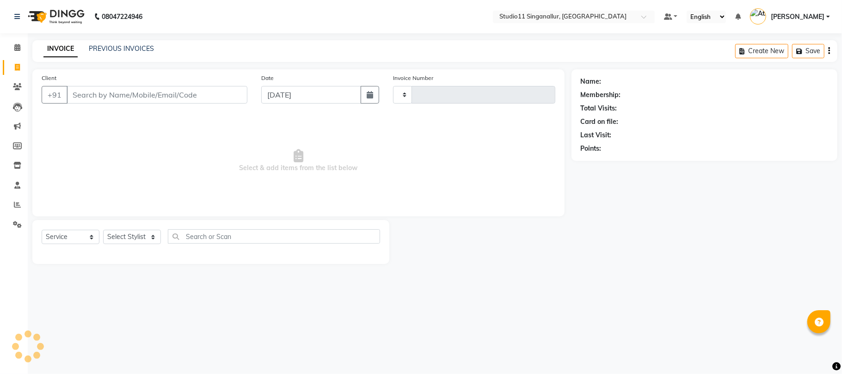
type input "4049"
select select "6616"
click at [126, 49] on link "PREVIOUS INVOICES" at bounding box center [121, 48] width 65 height 8
